Goal: Navigation & Orientation: Find specific page/section

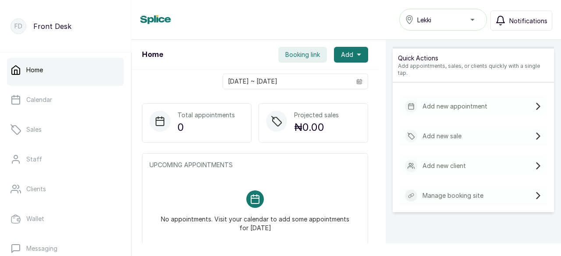
click at [533, 20] on span "Notifications" at bounding box center [528, 20] width 38 height 9
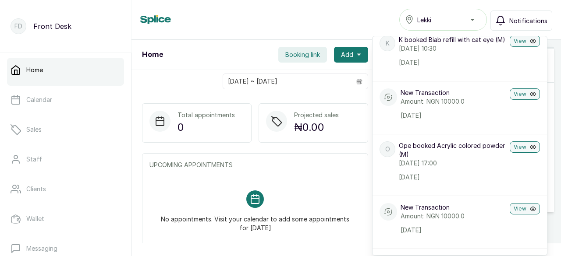
scroll to position [263, 0]
click at [371, 20] on div "Home Lekki Notifications Notifications FN Fejiro Nwoko booked Biab refill with …" at bounding box center [346, 20] width 412 height 22
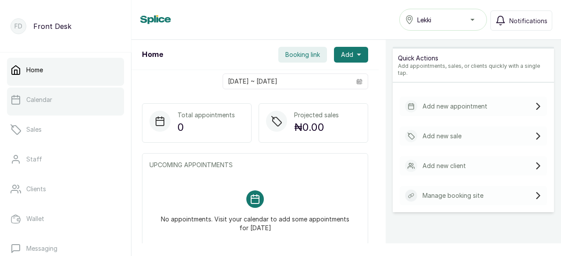
click at [75, 105] on link "Calendar" at bounding box center [65, 100] width 117 height 25
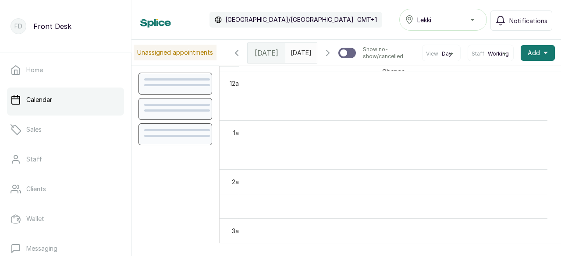
scroll to position [295, 0]
